Goal: Information Seeking & Learning: Learn about a topic

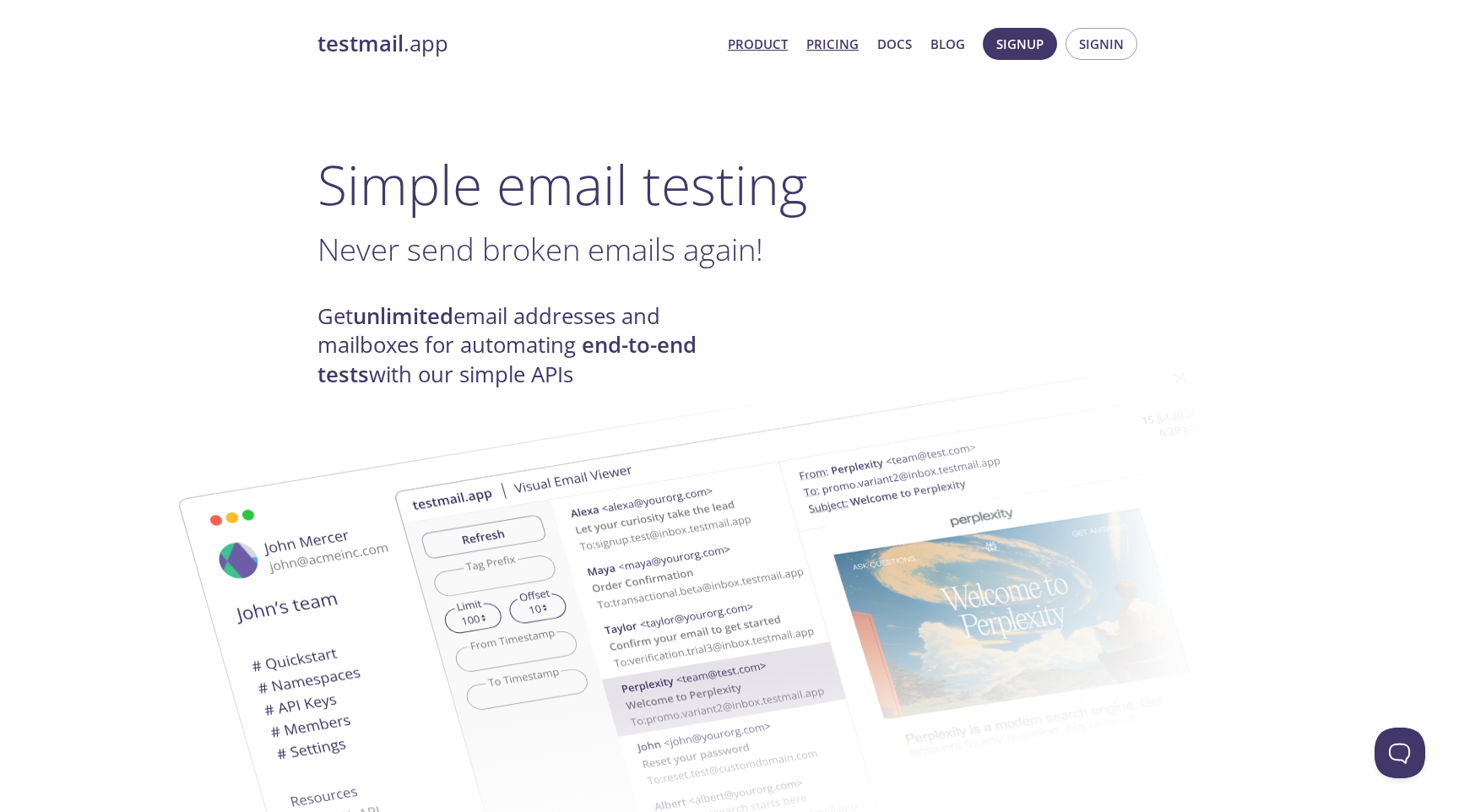
click at [827, 36] on link "Pricing" at bounding box center [832, 44] width 52 height 22
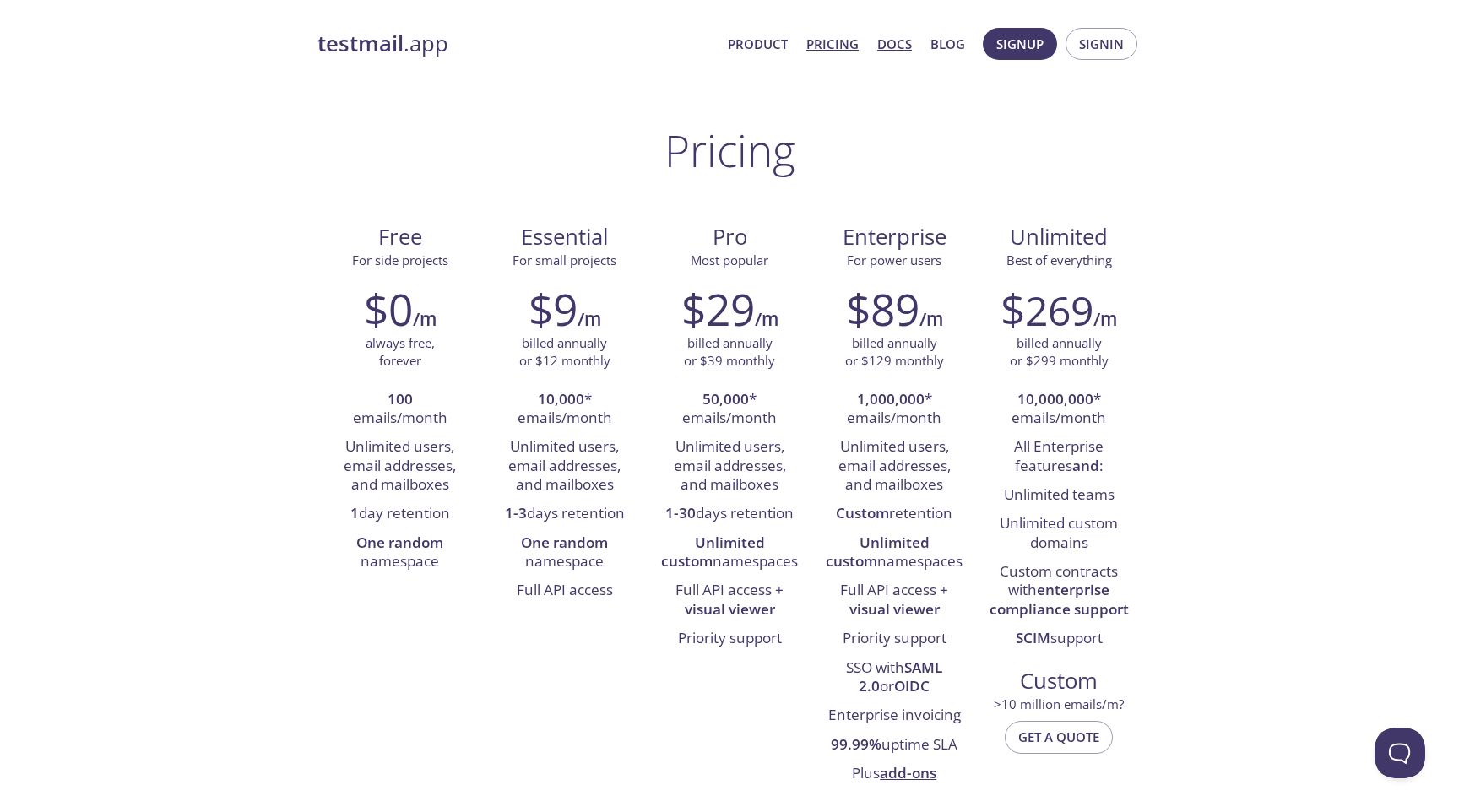
click at [880, 40] on link "Docs" at bounding box center [894, 44] width 35 height 22
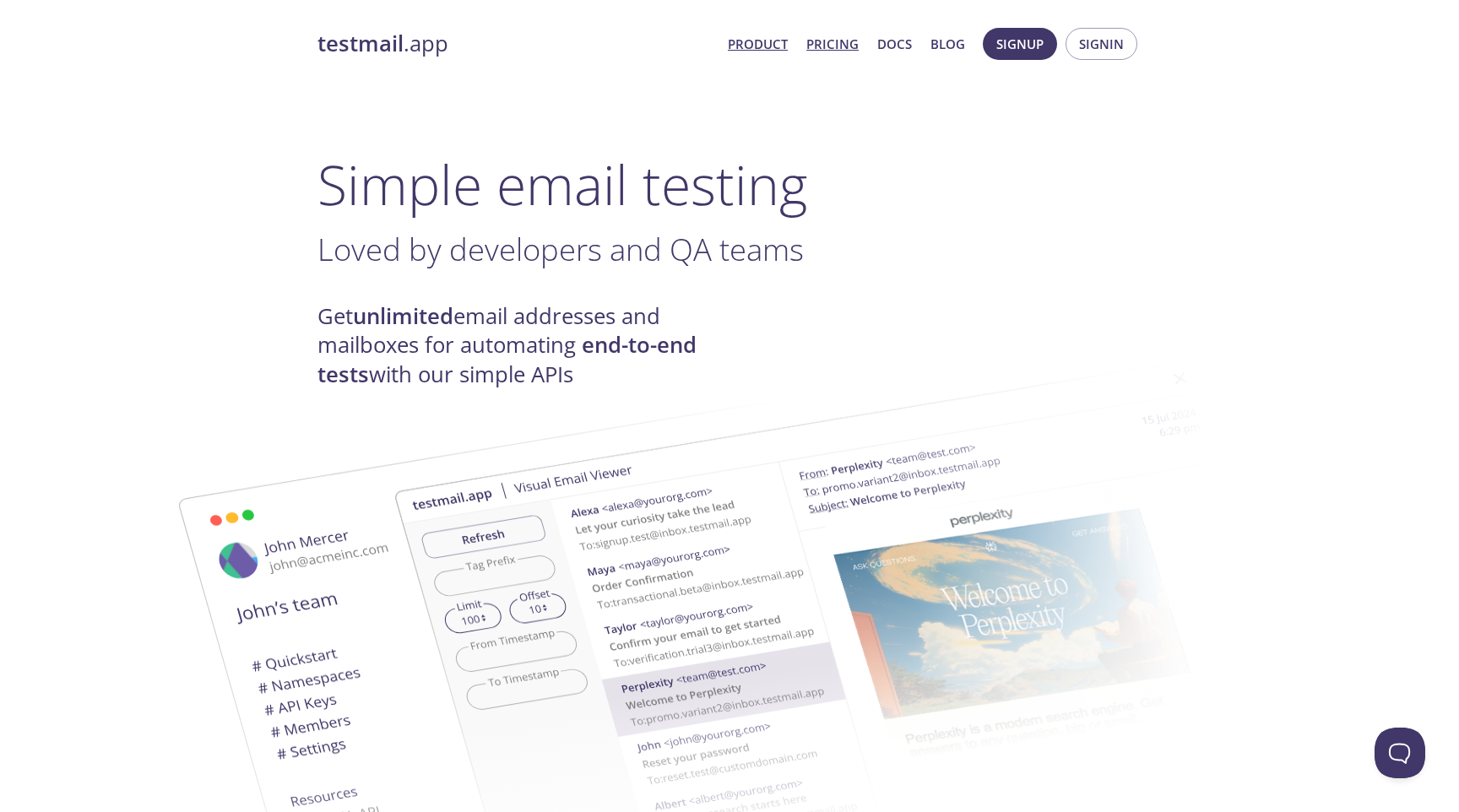
click at [833, 46] on link "Pricing" at bounding box center [832, 44] width 52 height 22
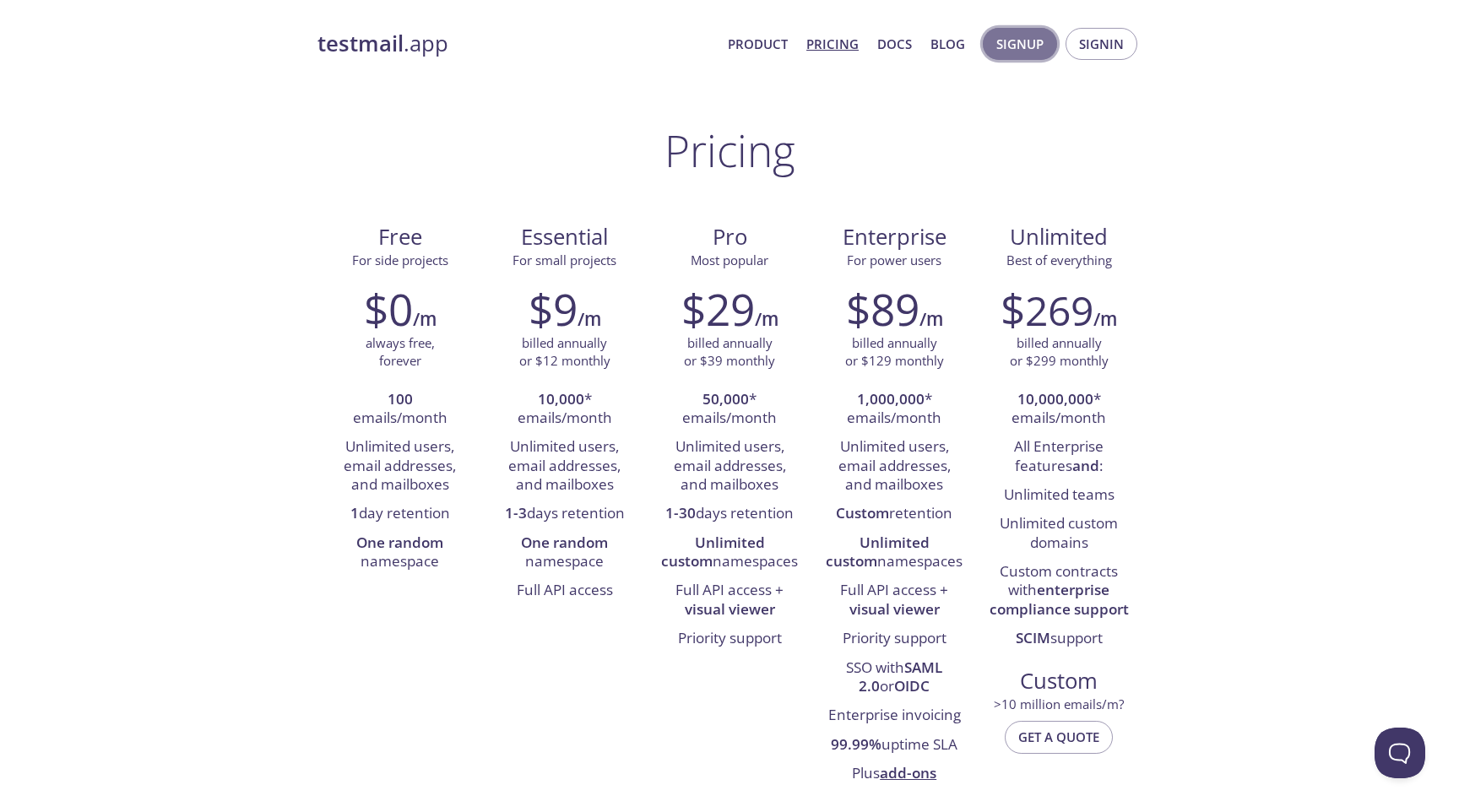
click at [1004, 44] on span "Signup" at bounding box center [1019, 44] width 47 height 22
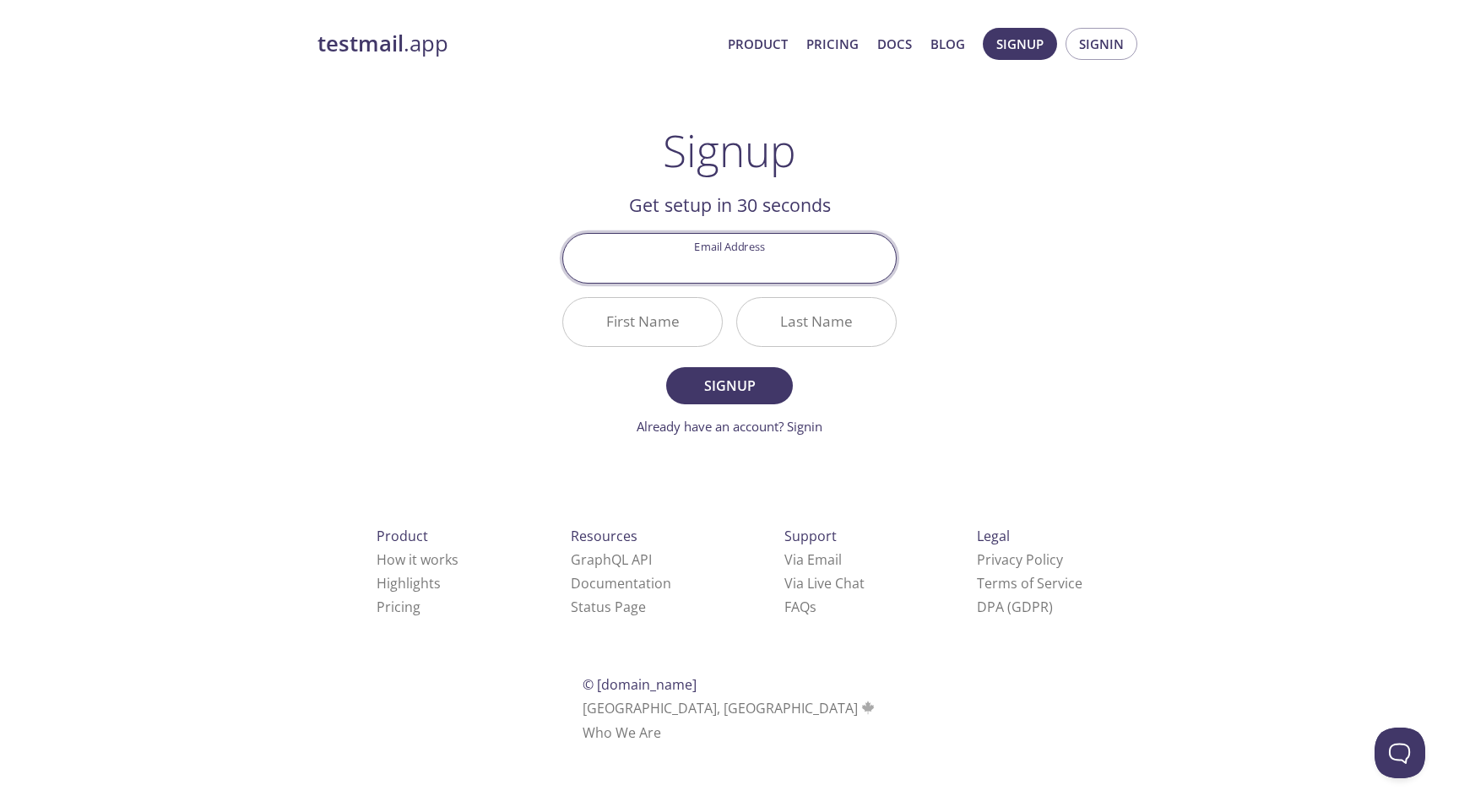
click at [844, 30] on span "Product Pricing Docs Blog" at bounding box center [846, 44] width 256 height 40
click at [837, 46] on link "Pricing" at bounding box center [832, 44] width 52 height 22
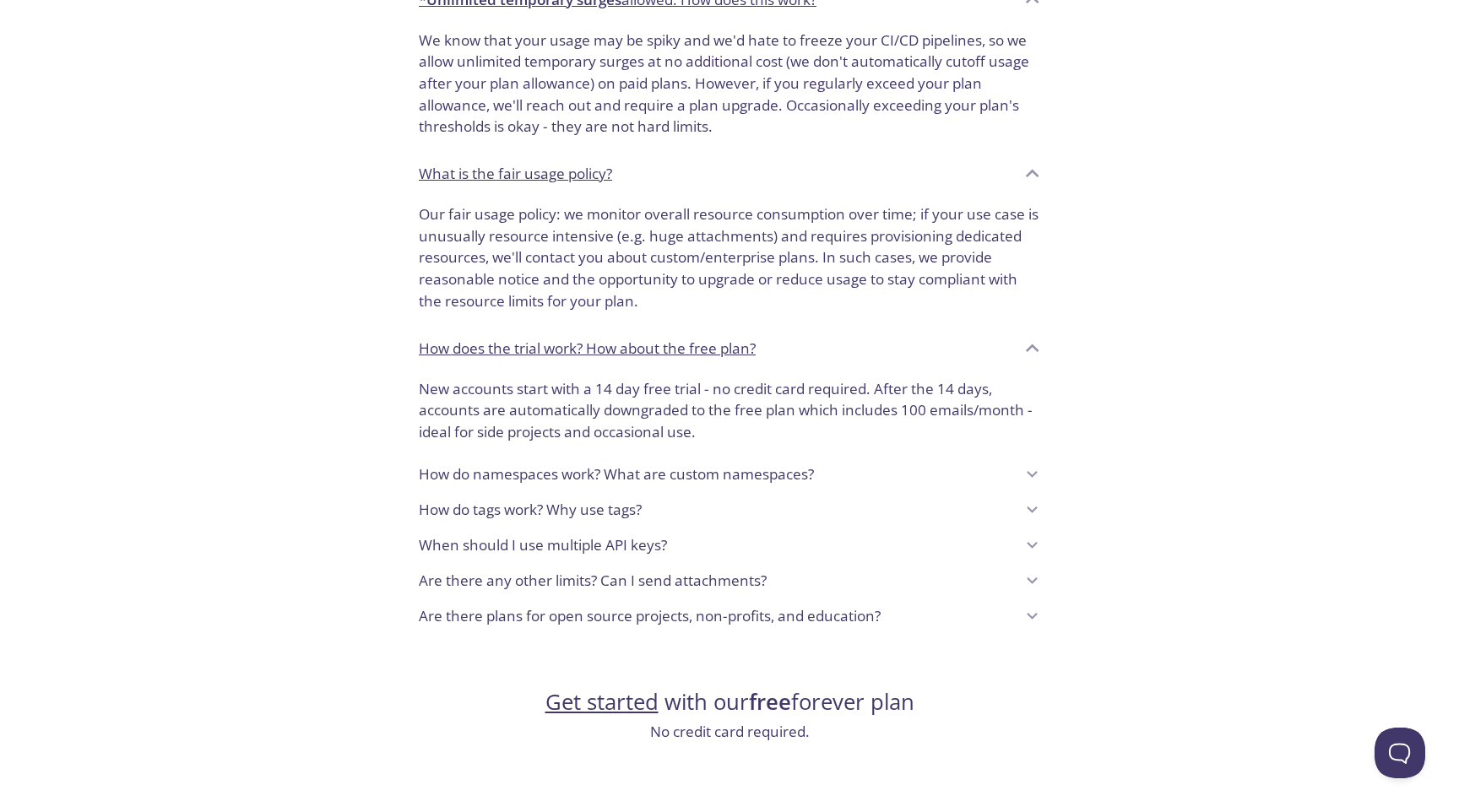
scroll to position [1099, 0]
click at [867, 475] on div "How do namespaces work? What are custom namespaces?" at bounding box center [717, 472] width 596 height 29
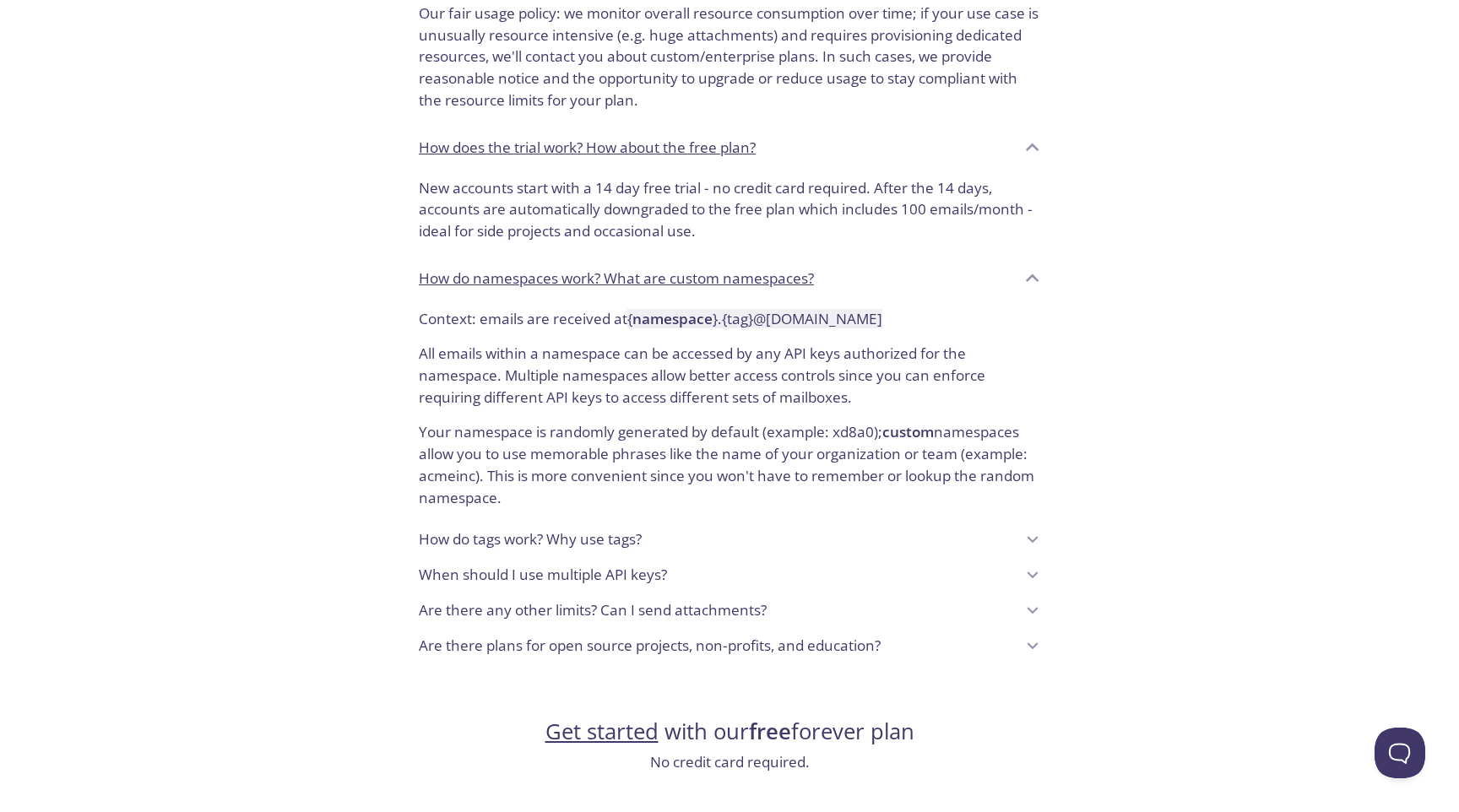
scroll to position [1309, 0]
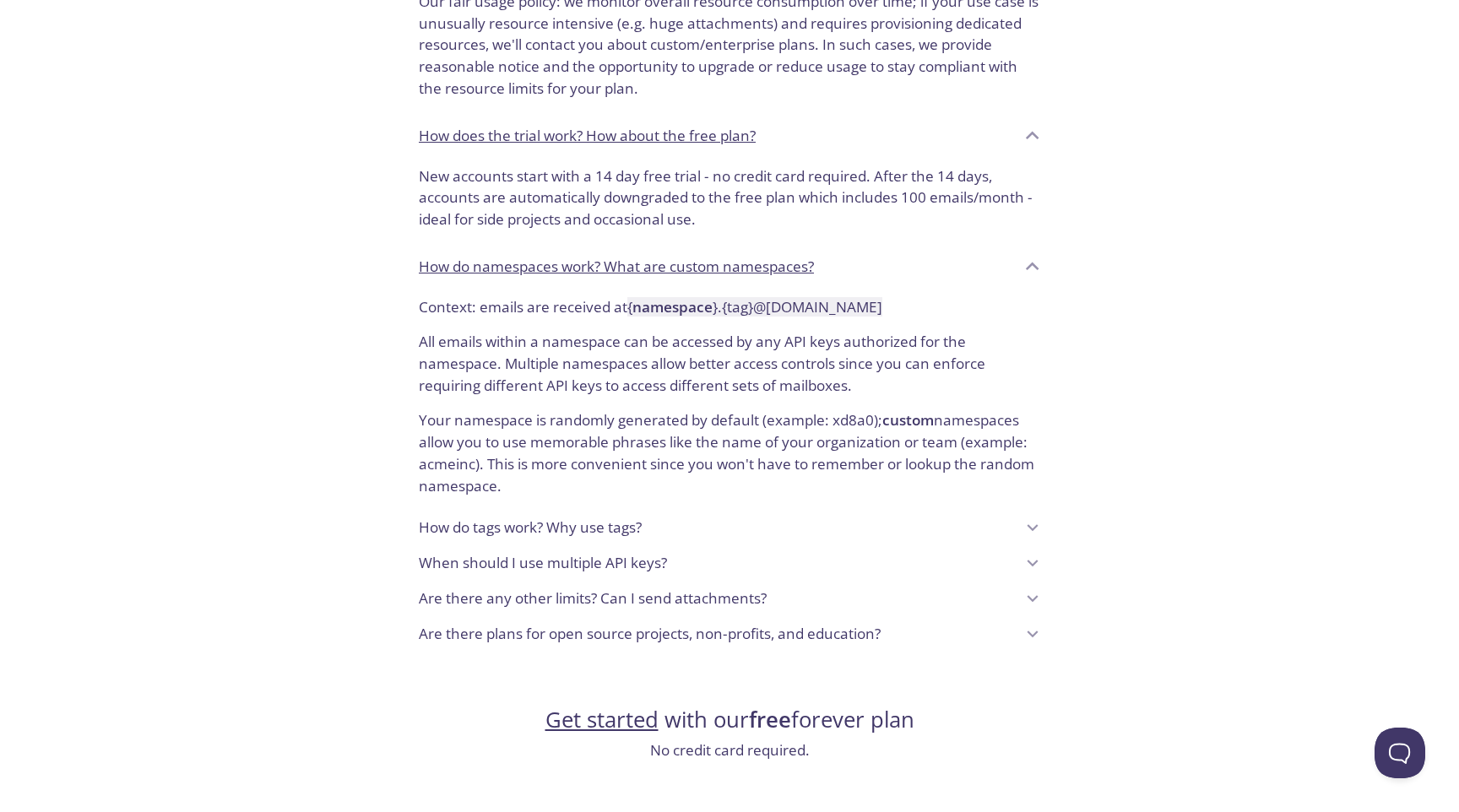
click at [701, 526] on div "How do tags work? Why use tags?" at bounding box center [717, 527] width 596 height 29
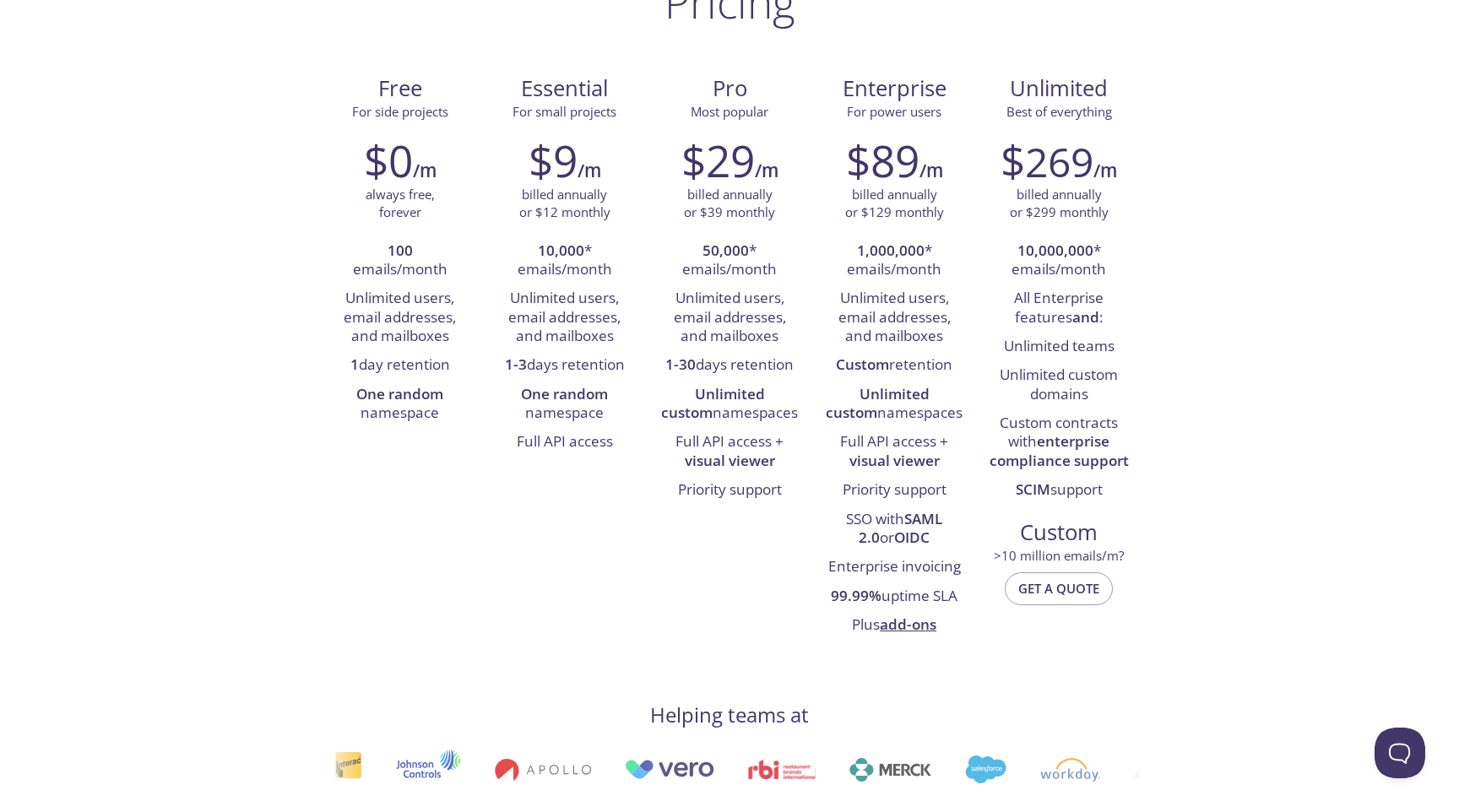
scroll to position [0, 0]
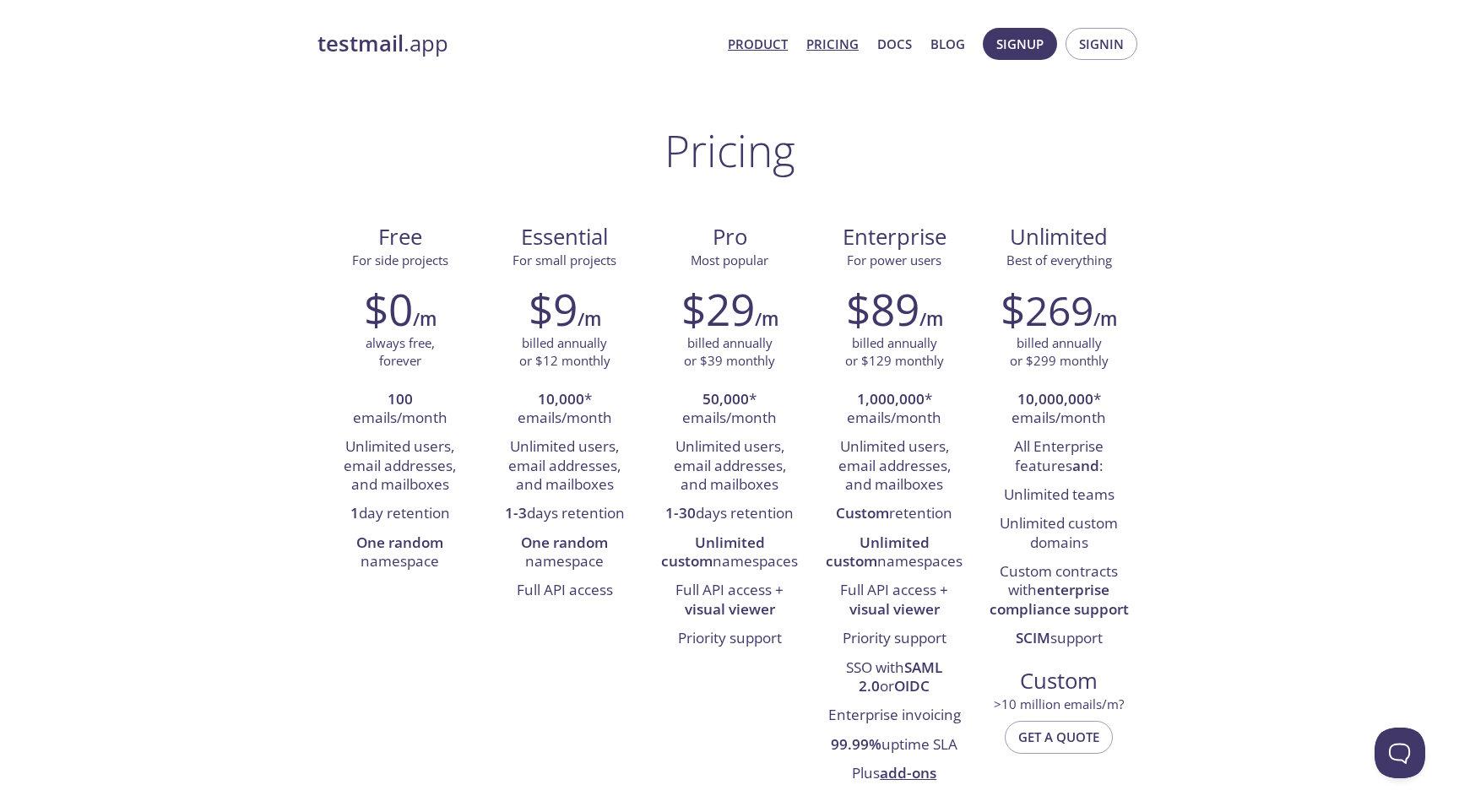
click at [753, 45] on link "Product" at bounding box center [757, 44] width 60 height 22
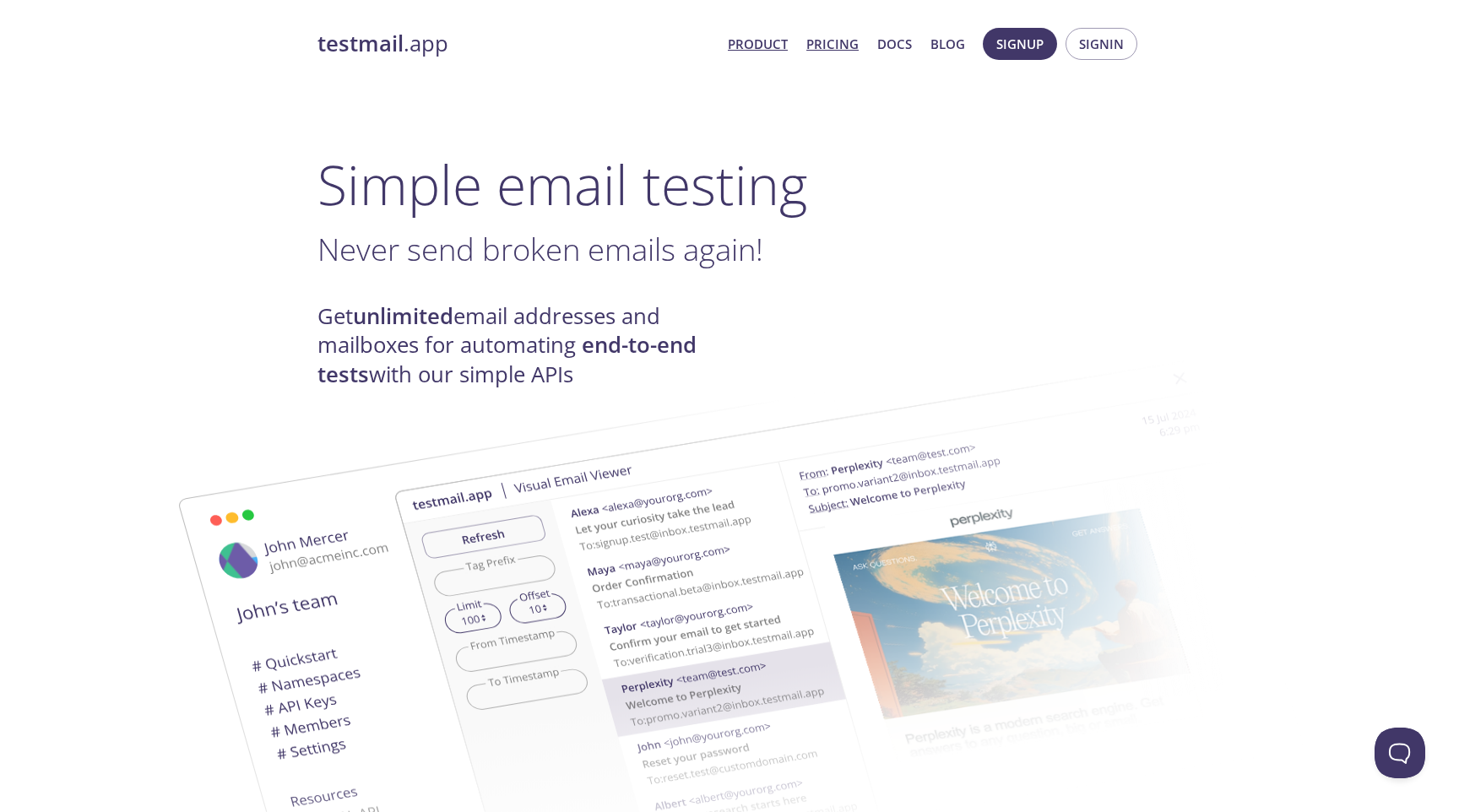
click at [819, 40] on link "Pricing" at bounding box center [832, 44] width 52 height 22
